Goal: Task Accomplishment & Management: Manage account settings

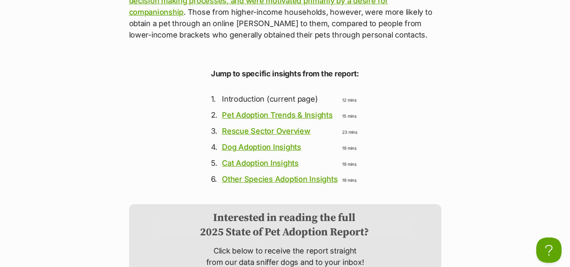
scroll to position [6192, 0]
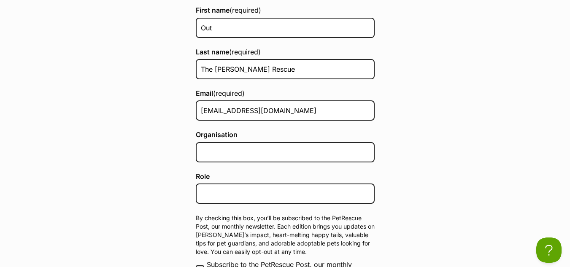
scroll to position [226, 0]
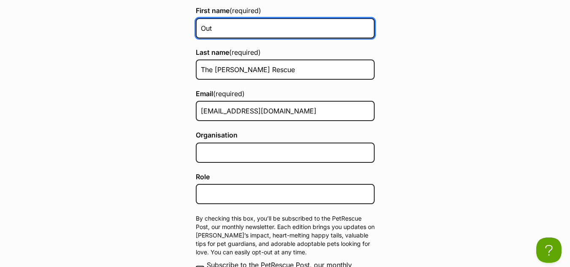
drag, startPoint x: 248, startPoint y: 35, endPoint x: 158, endPoint y: 34, distance: 90.2
click at [158, 34] on main "Library / The State of Pet Adoption Report 2023-2024 / Sign up and notify me St…" at bounding box center [285, 119] width 570 height 498
type input "Tori"
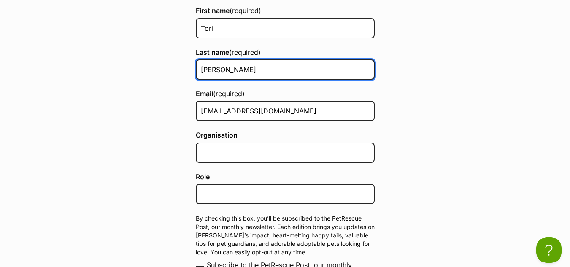
type input "Hunt"
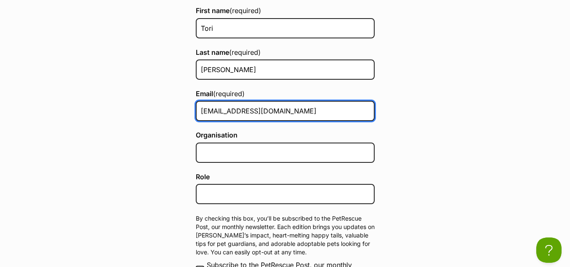
drag, startPoint x: 218, startPoint y: 107, endPoint x: 168, endPoint y: 113, distance: 49.7
click at [168, 113] on main "Library / The State of Pet Adoption Report 2023-2024 / Sign up and notify me St…" at bounding box center [285, 119] width 570 height 498
type input "admin@outofthewoodsrescue.org.au"
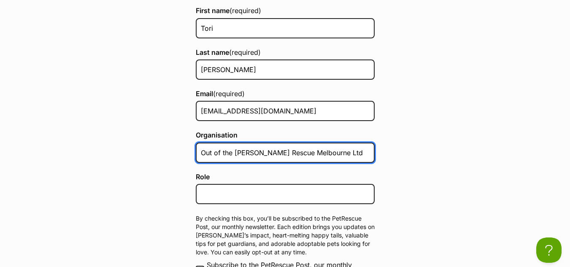
type input "Out of the Woods Rescue Melbourne Ltd"
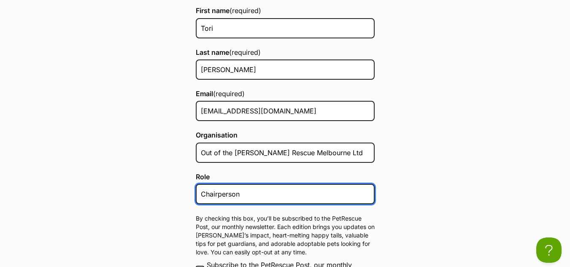
scroll to position [365, 0]
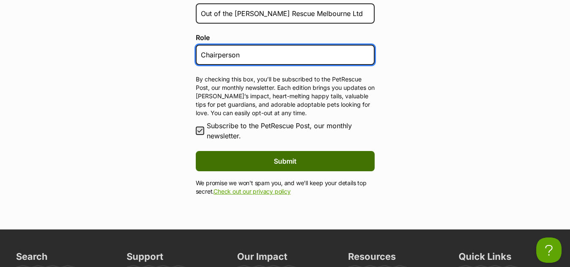
type input "Chairperson"
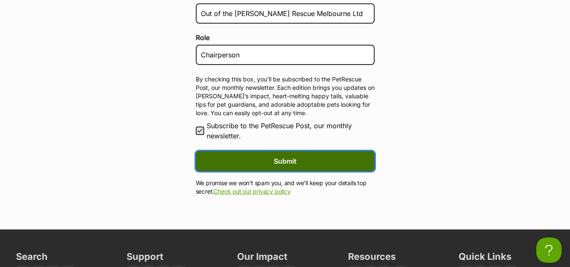
click at [270, 159] on button "Submit" at bounding box center [285, 161] width 179 height 20
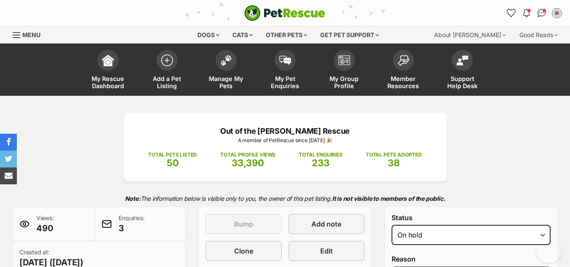
select select "on_hold"
select select "reviewing_applications"
click at [225, 57] on img at bounding box center [226, 58] width 12 height 11
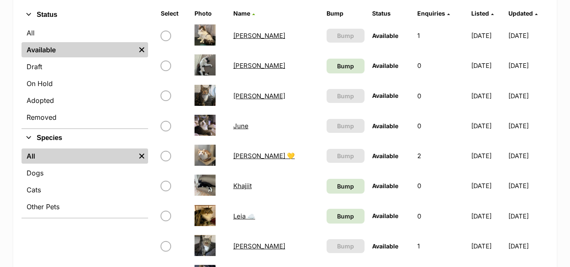
scroll to position [204, 0]
click at [337, 69] on span "Bump" at bounding box center [345, 66] width 17 height 9
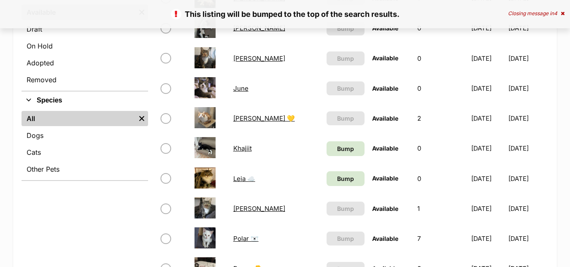
scroll to position [242, 0]
click at [326, 143] on link "Bump" at bounding box center [345, 148] width 38 height 15
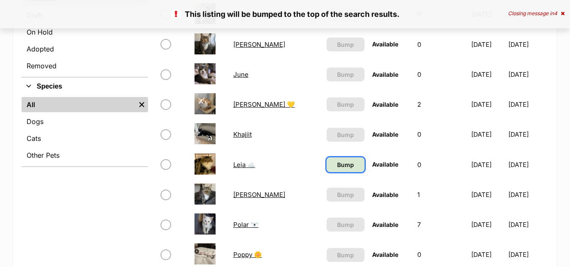
click at [337, 163] on span "Bump" at bounding box center [345, 164] width 17 height 9
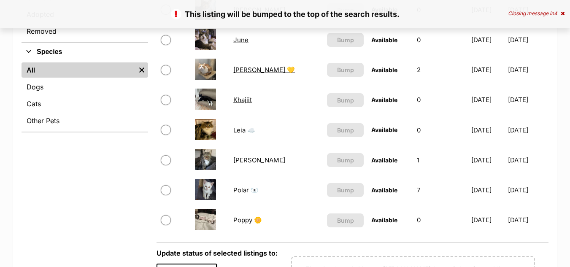
scroll to position [291, 0]
